Goal: Obtain resource: Obtain resource

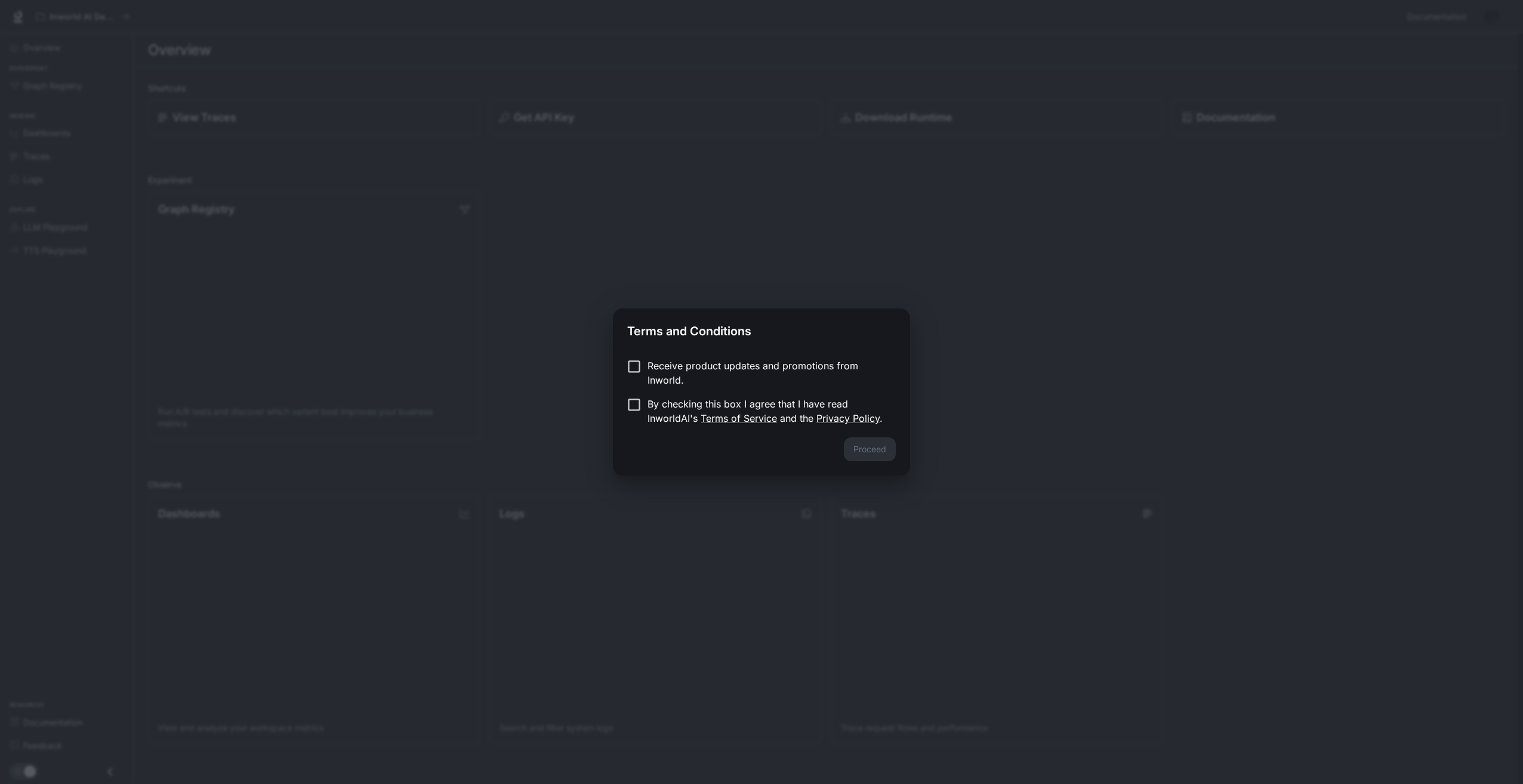
click at [678, 392] on form "Receive product updates and promotions from Inworld. By checking this box I agr…" at bounding box center [762, 392] width 269 height 67
click at [692, 403] on p "By checking this box I agree that I have read InworldAI's Terms of Service and …" at bounding box center [766, 411] width 239 height 29
click at [853, 445] on button "Proceed" at bounding box center [870, 449] width 52 height 24
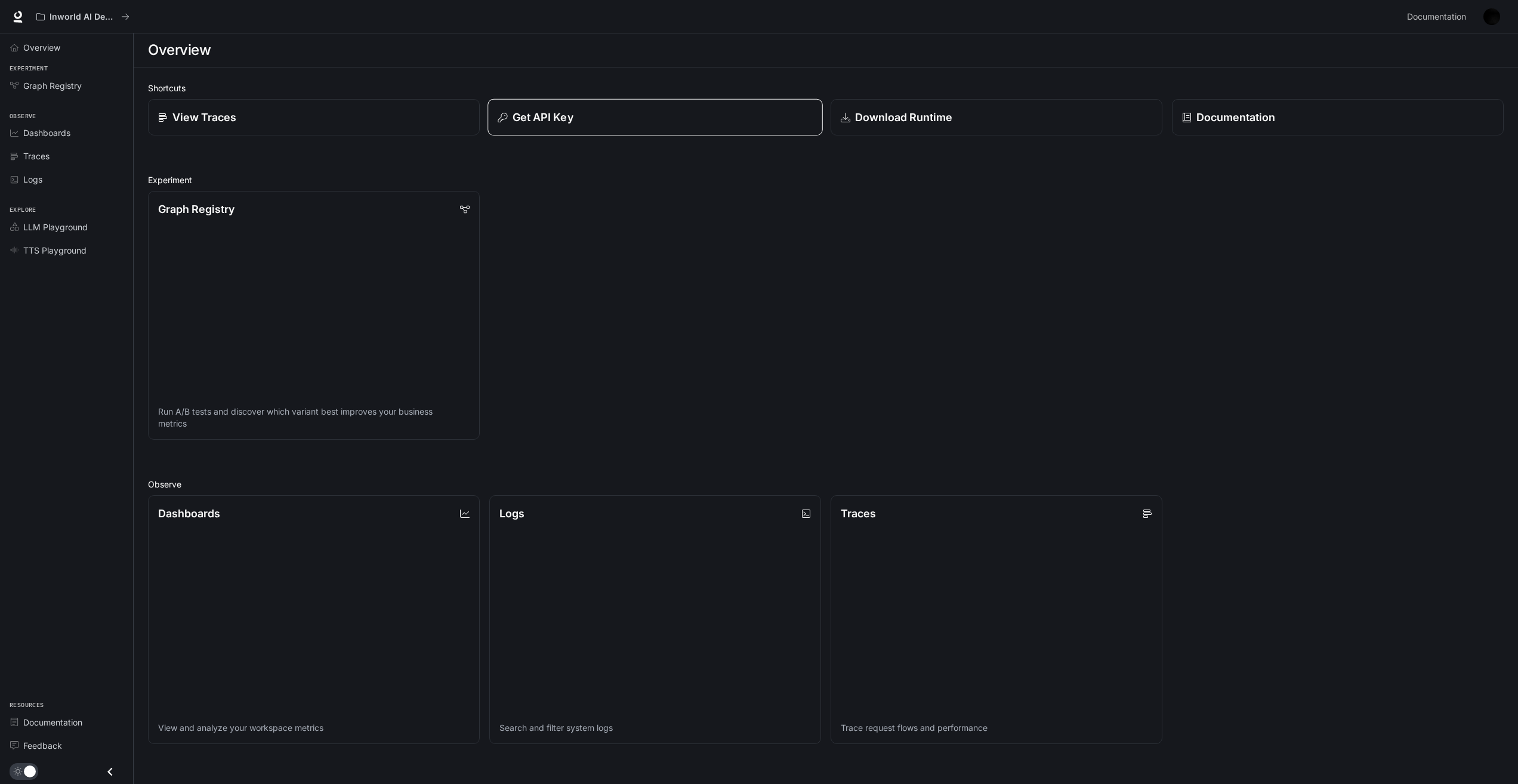
click at [531, 123] on p "Get API Key" at bounding box center [543, 117] width 61 height 16
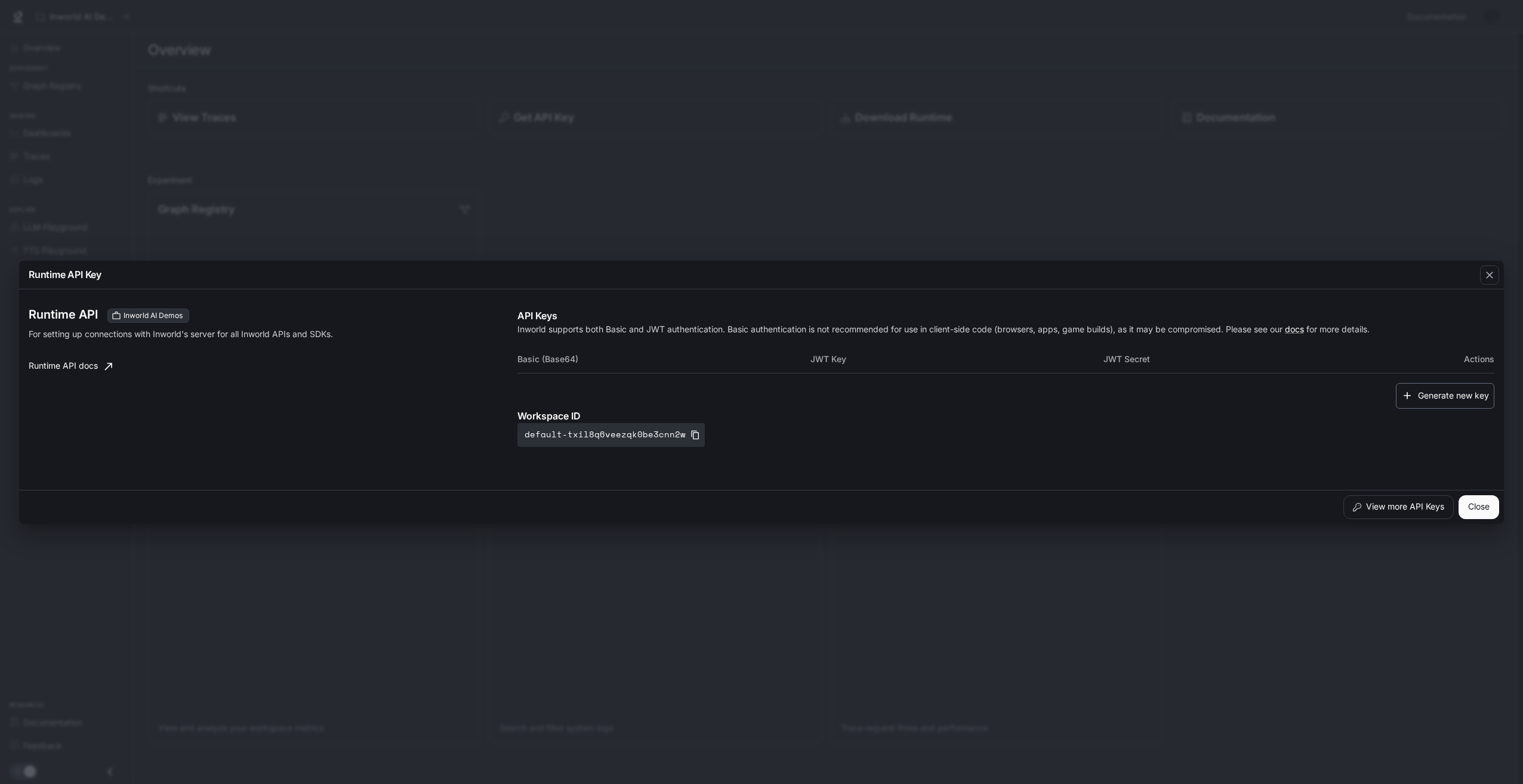
click at [1408, 398] on icon "button" at bounding box center [1407, 395] width 12 height 12
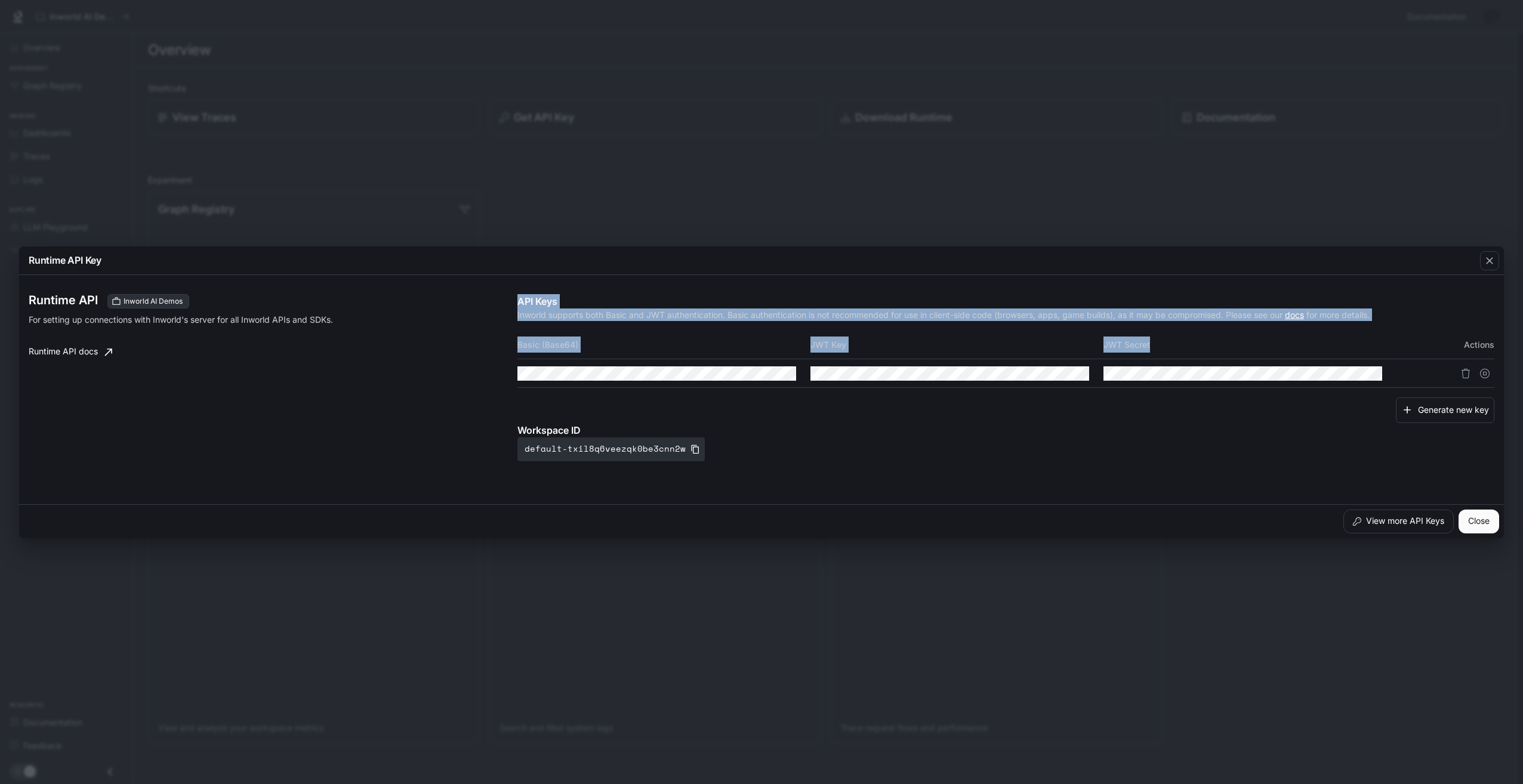
drag, startPoint x: 511, startPoint y: 341, endPoint x: 1391, endPoint y: 330, distance: 880.1
click at [1391, 330] on div "Runtime API Inworld AI Demos For setting up connections with Inworld's server f…" at bounding box center [762, 389] width 1466 height 220
copy div "API Keys Inworld supports both Basic and JWT authentication. Basic authenticati…"
click at [974, 321] on div "API Keys Inworld supports both Basic and JWT authentication. Basic authenticati…" at bounding box center [1005, 377] width 977 height 167
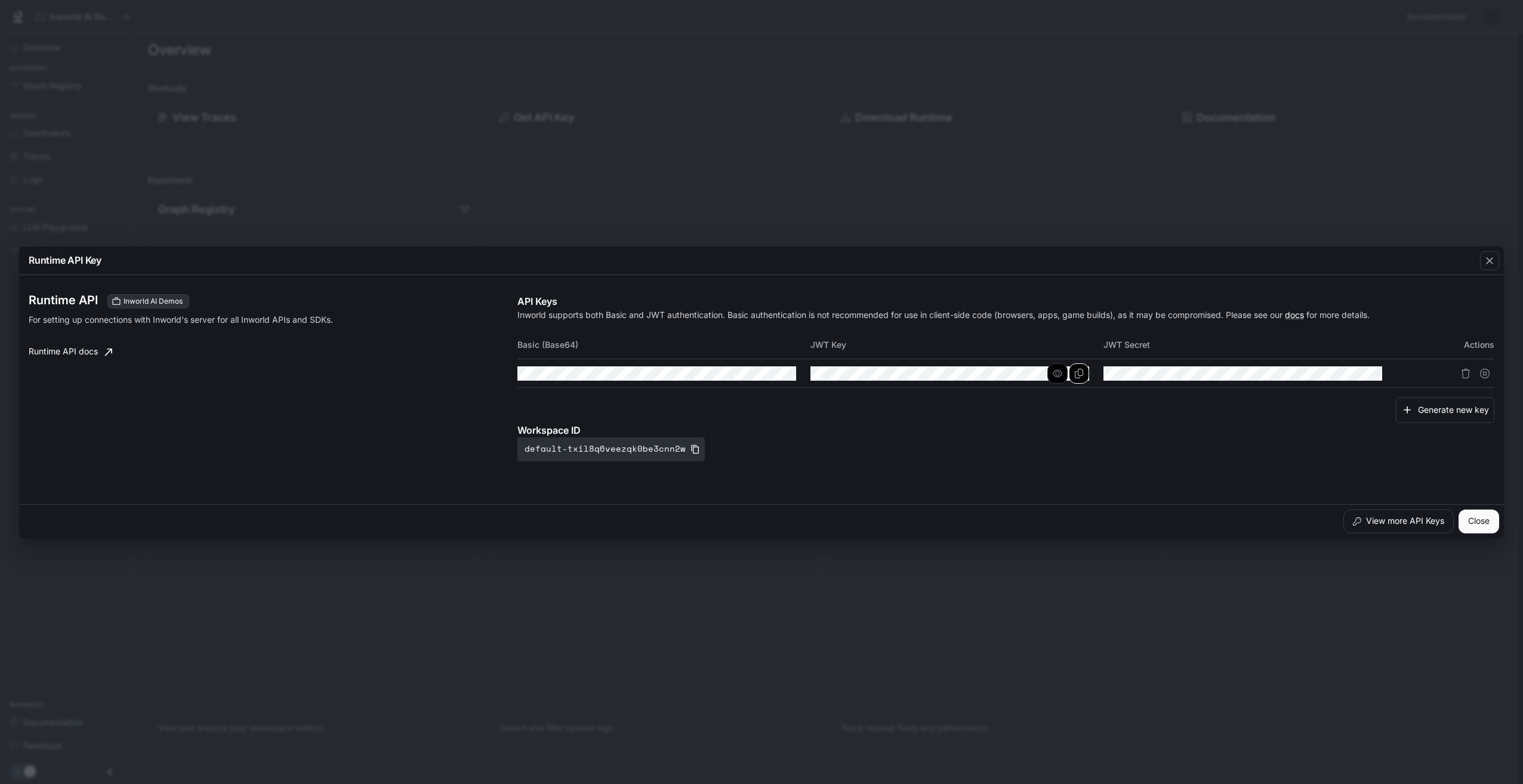
click at [1079, 370] on icon "Copy Key" at bounding box center [1079, 374] width 10 height 10
click at [1368, 371] on icon "Copy Secret" at bounding box center [1372, 374] width 10 height 10
click at [503, 272] on div "Runtime API Key" at bounding box center [762, 261] width 1484 height 29
click at [1485, 256] on icon "button" at bounding box center [1489, 260] width 12 height 12
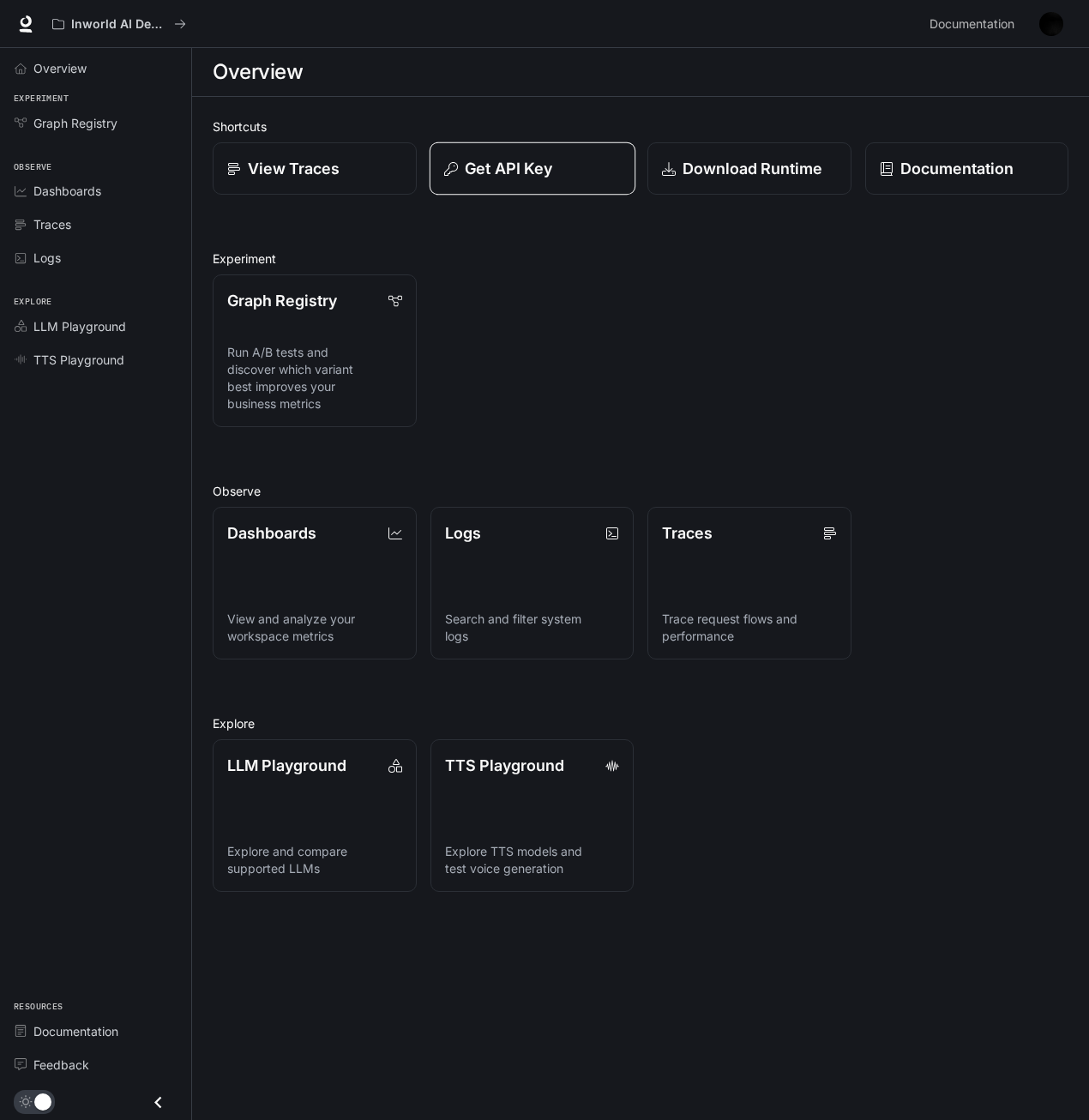
click at [552, 178] on div "Get API Key" at bounding box center [531, 168] width 177 height 23
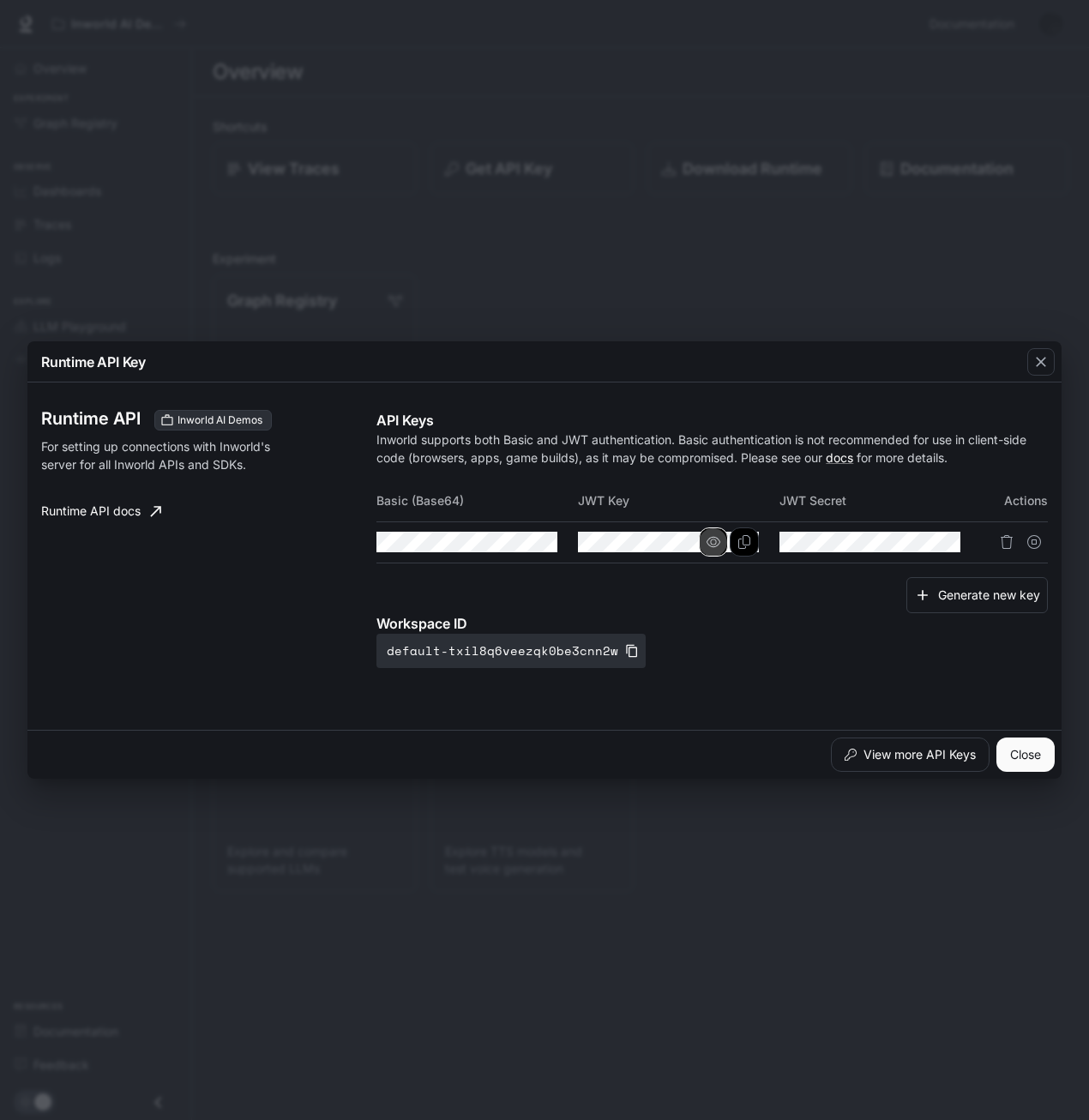
click at [717, 539] on icon "button" at bounding box center [713, 542] width 14 height 14
click at [748, 544] on icon "Copy Key" at bounding box center [744, 542] width 12 height 14
click at [403, 434] on p "Inworld supports both Basic and JWT authentication. Basic authentication is not…" at bounding box center [711, 448] width 672 height 36
click at [953, 543] on button "Copy Secret" at bounding box center [945, 541] width 29 height 29
drag, startPoint x: 1033, startPoint y: 361, endPoint x: 1013, endPoint y: 344, distance: 26.2
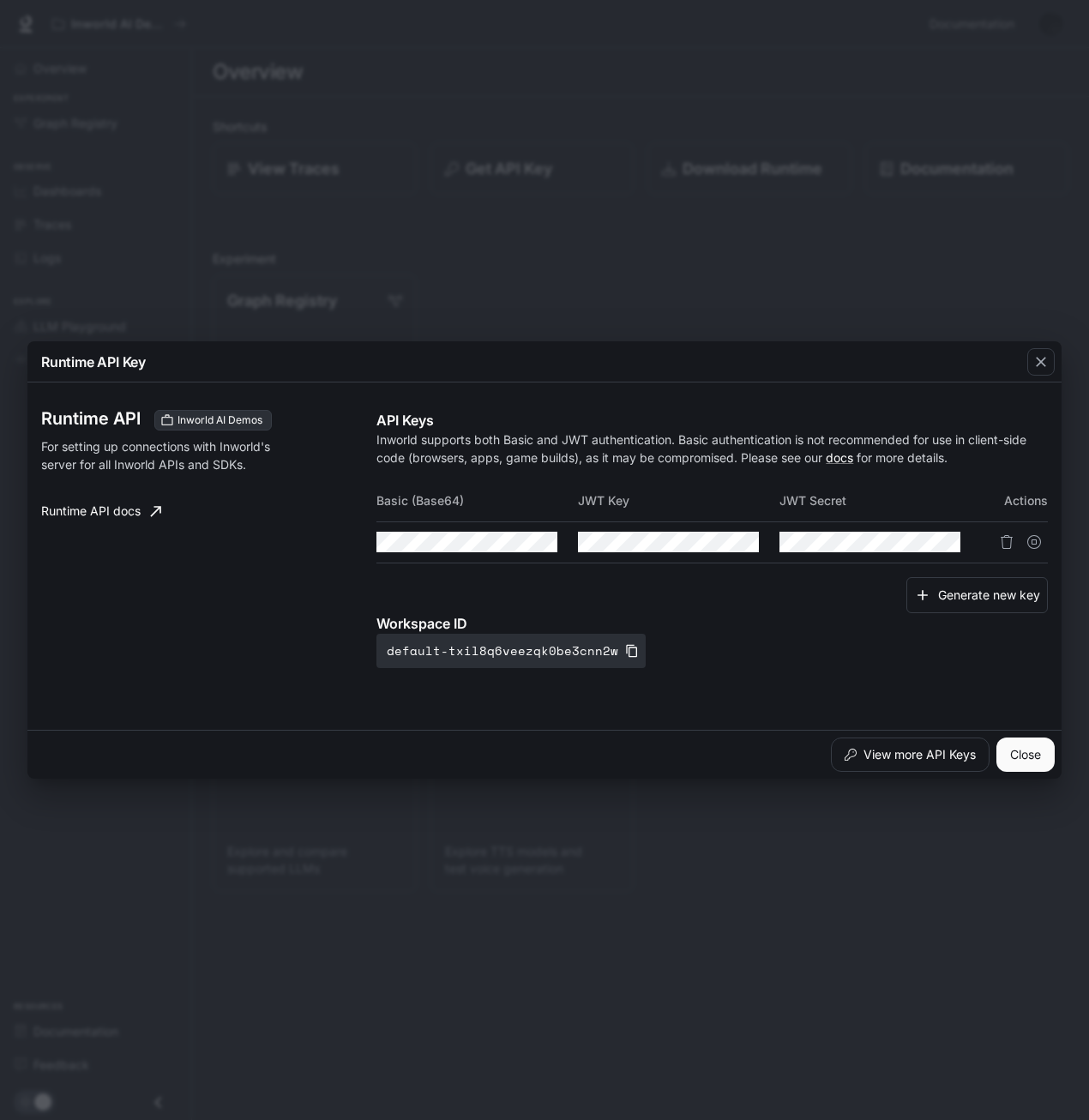
click at [1033, 361] on icon "button" at bounding box center [1041, 361] width 17 height 17
